Goal: Information Seeking & Learning: Learn about a topic

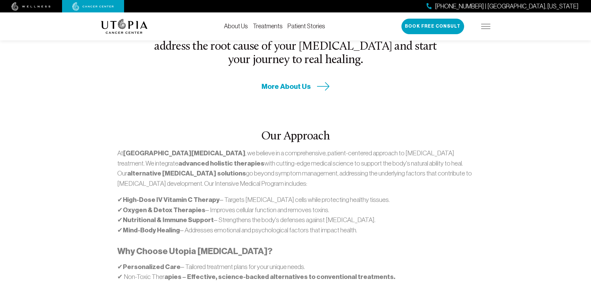
scroll to position [276, 0]
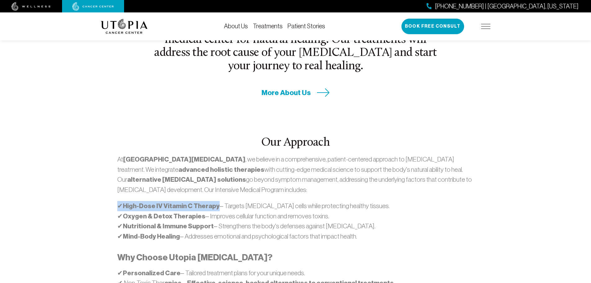
drag, startPoint x: 217, startPoint y: 182, endPoint x: 119, endPoint y: 182, distance: 97.7
click at [119, 201] on p "✔ High-Dose IV Vitamin C Therapy – Targets [MEDICAL_DATA] cells while protectin…" at bounding box center [295, 221] width 356 height 40
copy p "✔ High-Dose IV Vitamin C Therapy"
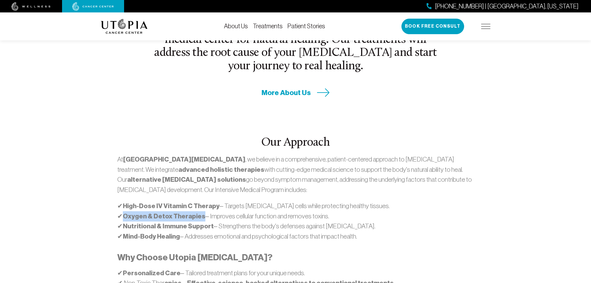
drag, startPoint x: 202, startPoint y: 192, endPoint x: 125, endPoint y: 191, distance: 76.6
click at [125, 201] on p "✔ High-Dose IV Vitamin C Therapy – Targets [MEDICAL_DATA] cells while protectin…" at bounding box center [295, 221] width 356 height 40
copy strong "Oxygen & Detox Therapies"
drag, startPoint x: 179, startPoint y: 214, endPoint x: 127, endPoint y: 217, distance: 52.8
click at [127, 217] on p "✔ High-Dose IV Vitamin C Therapy – Targets [MEDICAL_DATA] cells while protectin…" at bounding box center [295, 221] width 356 height 40
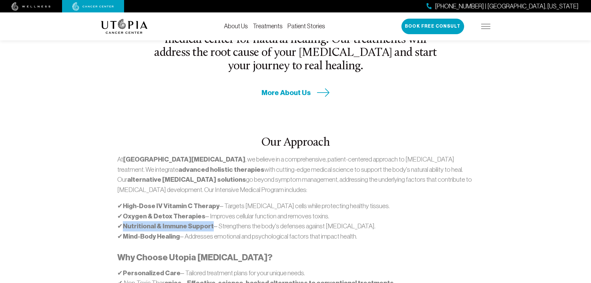
drag, startPoint x: 210, startPoint y: 204, endPoint x: 126, endPoint y: 207, distance: 84.8
click at [126, 207] on p "✔ High-Dose IV Vitamin C Therapy – Targets [MEDICAL_DATA] cells while protectin…" at bounding box center [295, 221] width 356 height 40
copy strong "Nutritional & Immune Support"
